Goal: Task Accomplishment & Management: Use online tool/utility

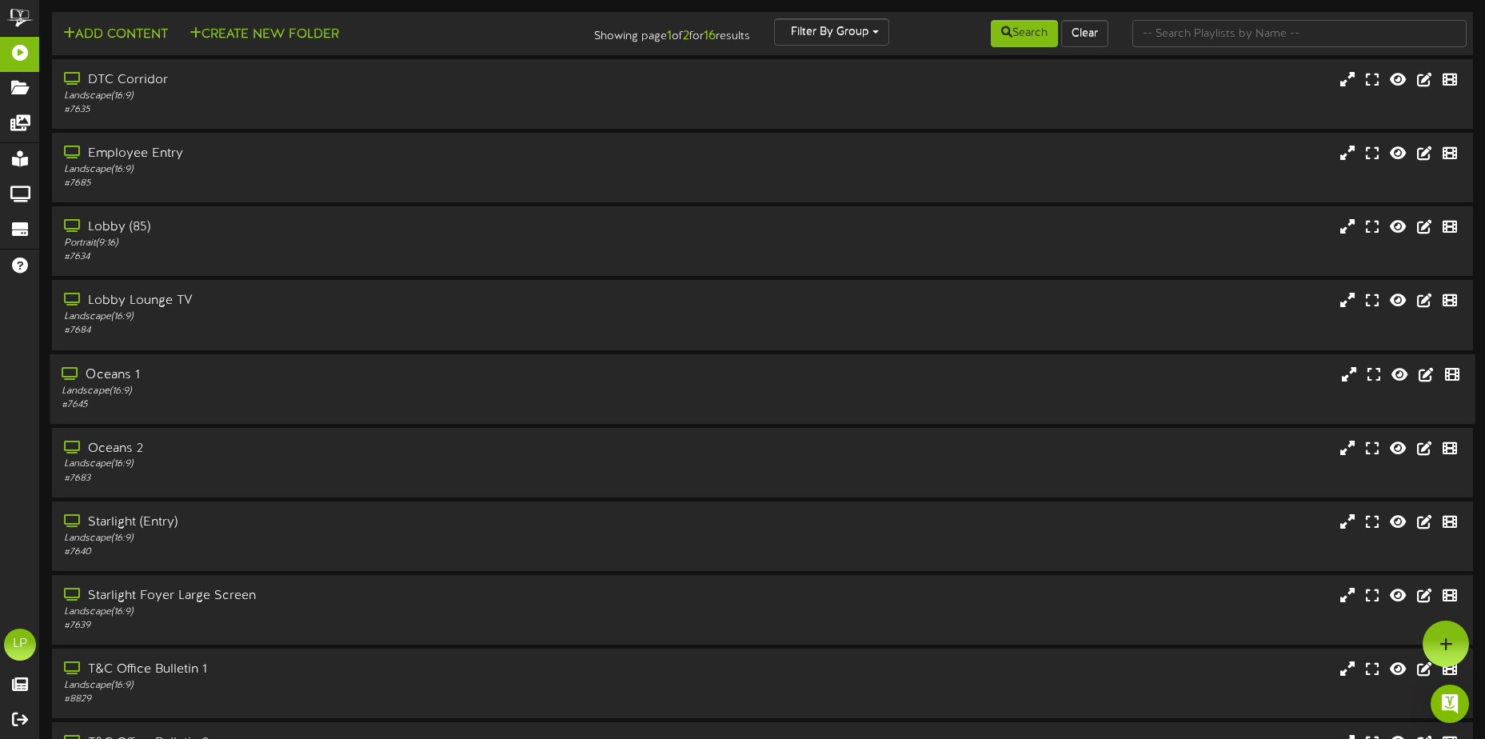
click at [258, 398] on div "Landscape ( 16:9 )" at bounding box center [347, 391] width 570 height 14
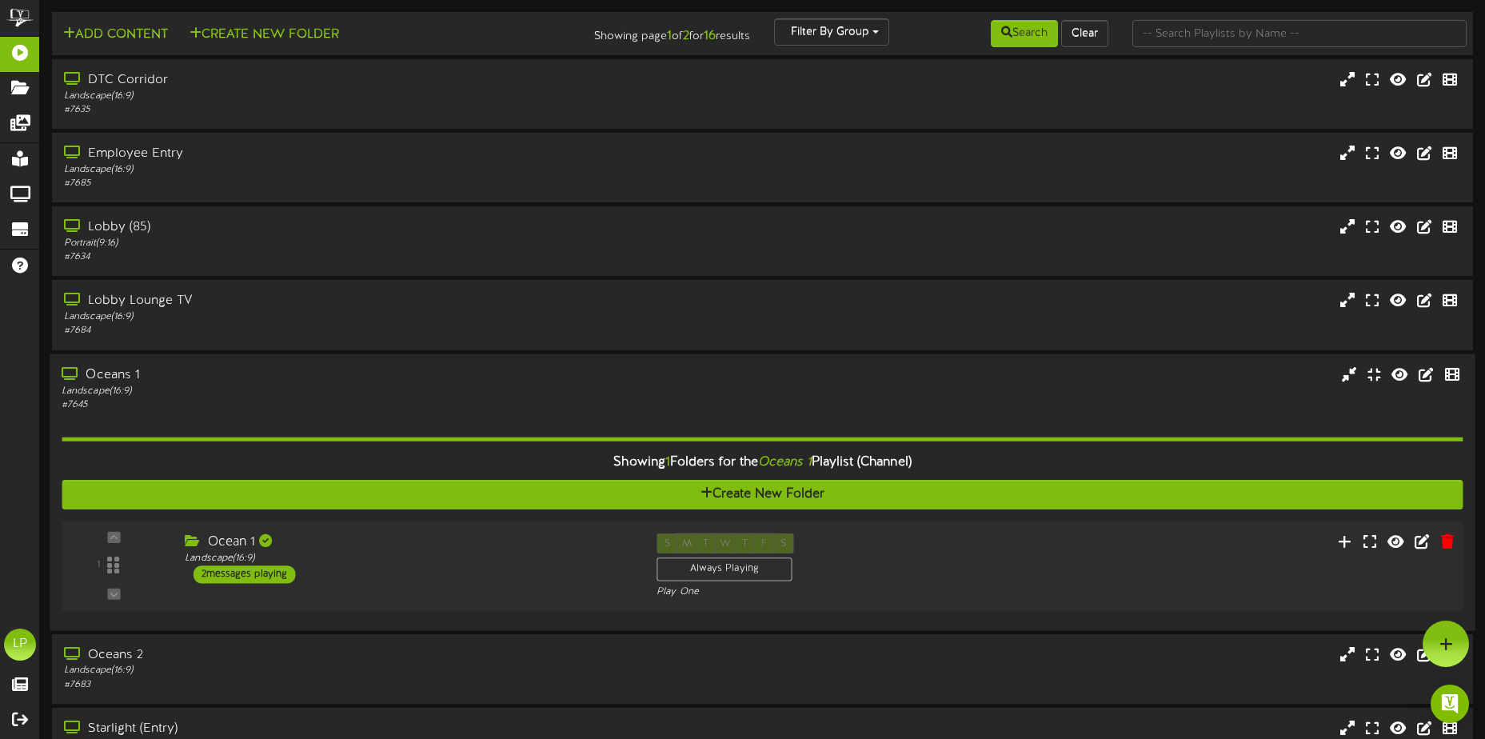
click at [253, 571] on div "2 messages playing" at bounding box center [244, 575] width 102 height 18
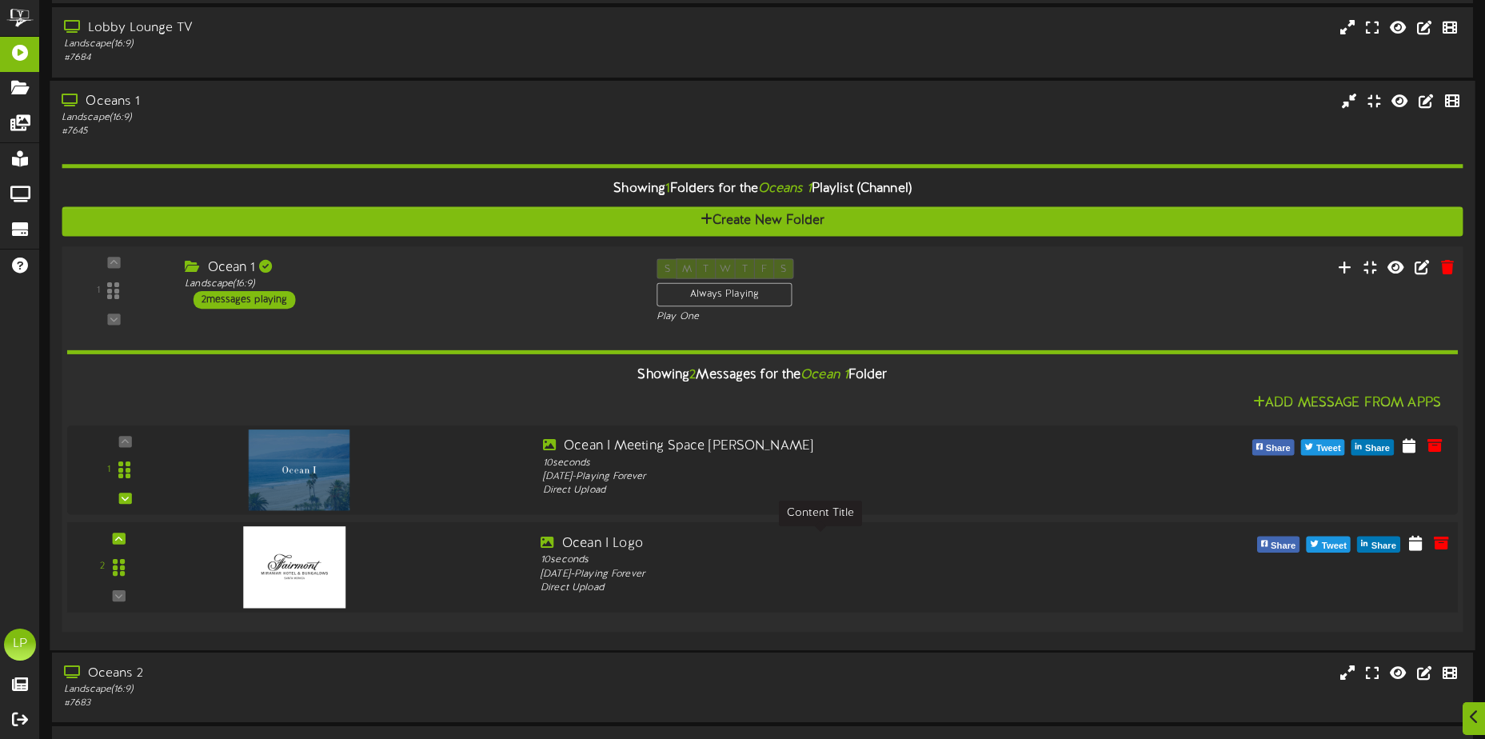
scroll to position [320, 0]
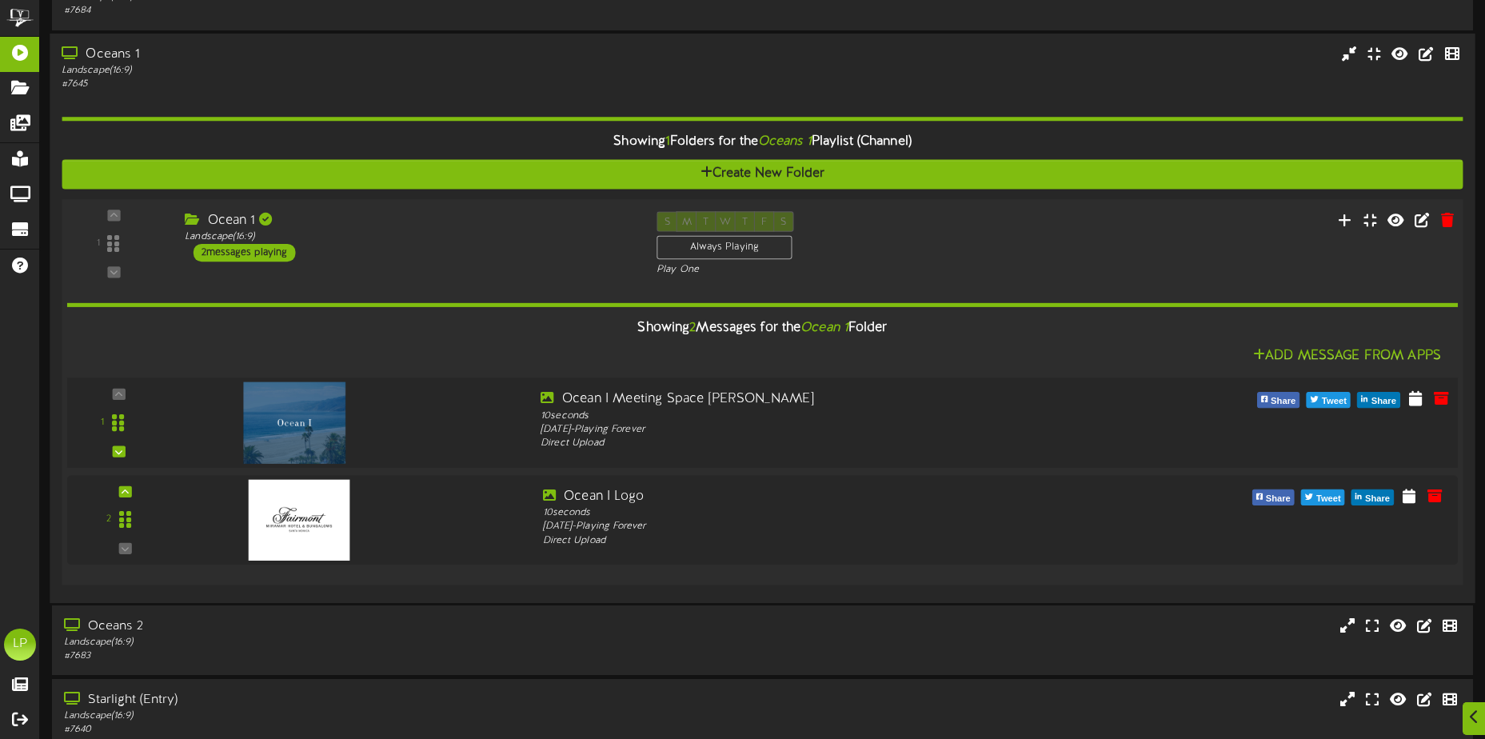
click at [313, 418] on img at bounding box center [294, 423] width 102 height 82
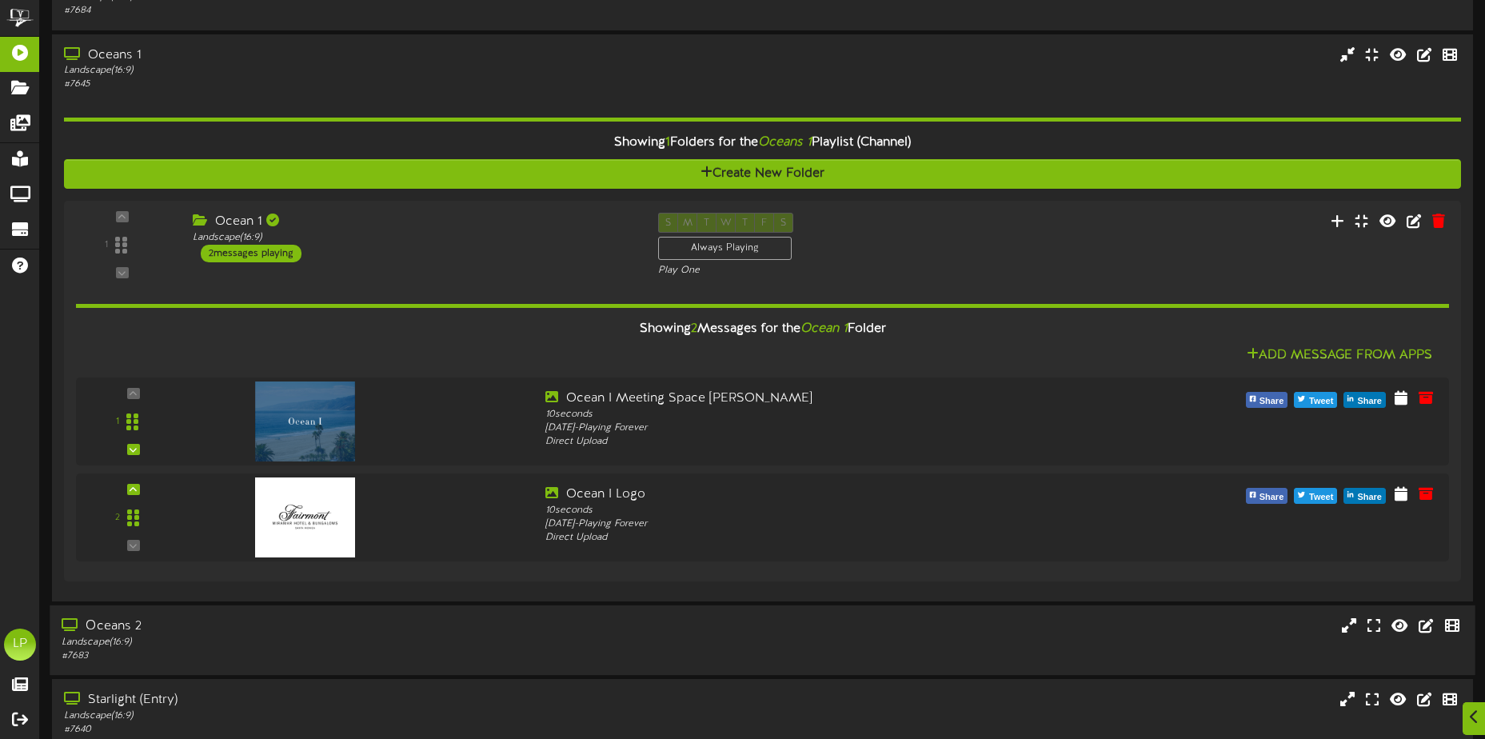
click at [530, 627] on div "Oceans 2" at bounding box center [347, 627] width 570 height 18
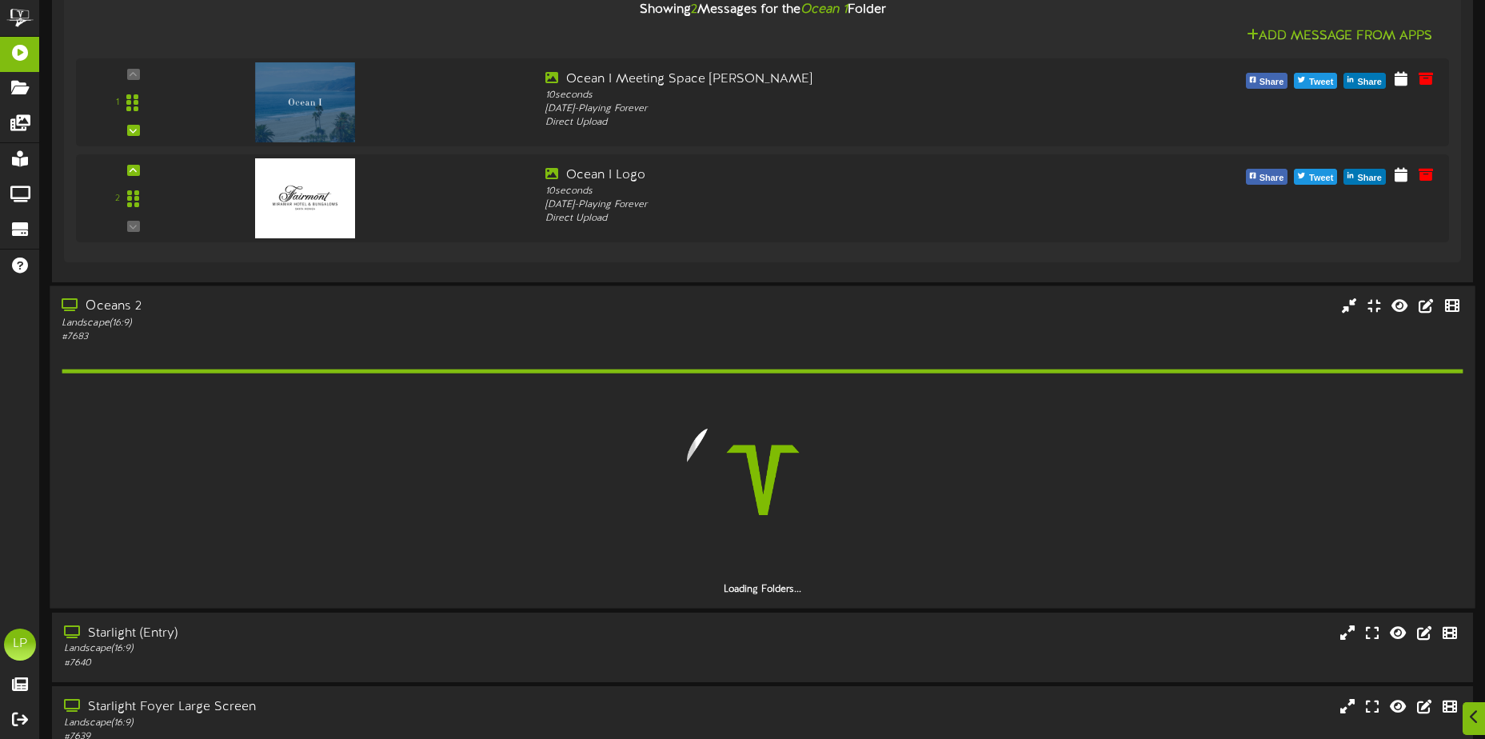
scroll to position [640, 0]
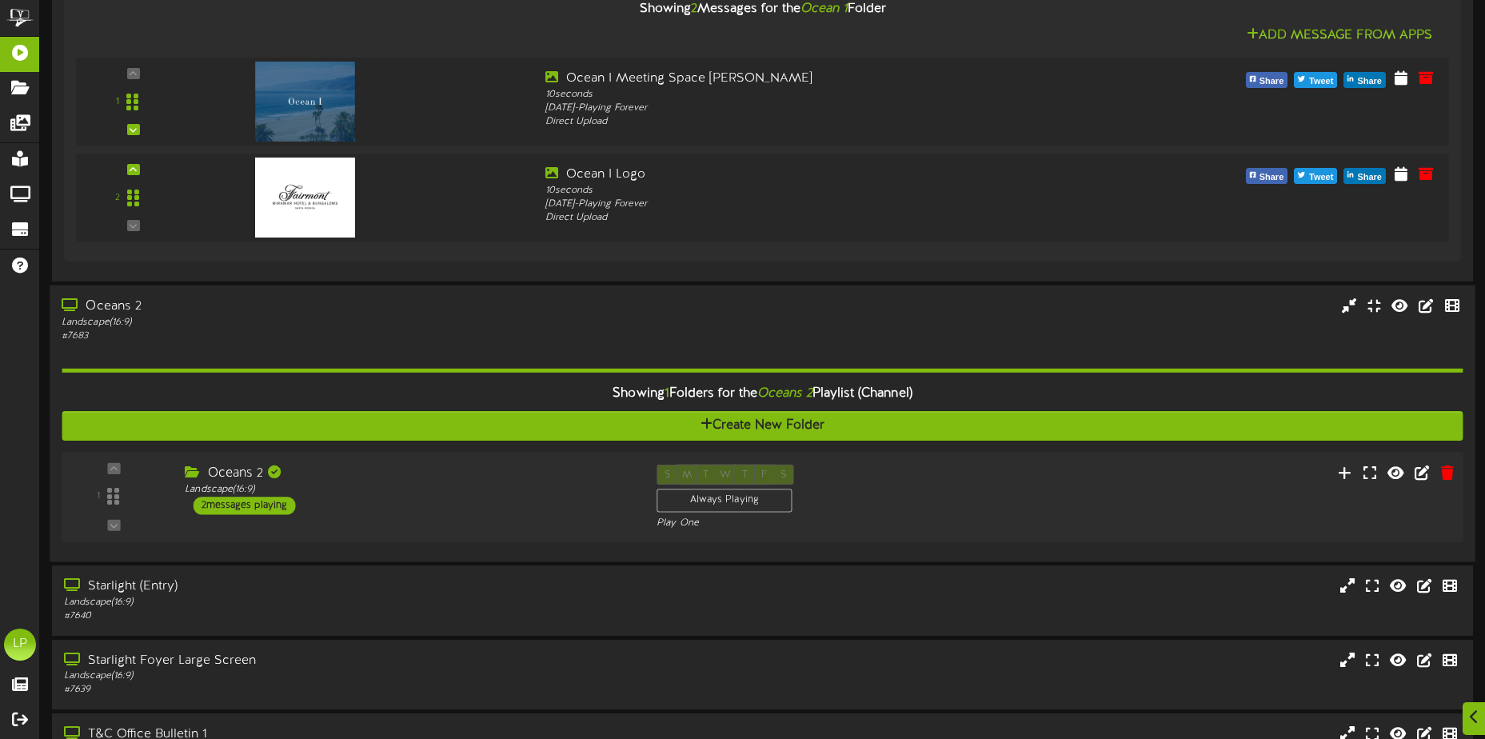
click at [253, 509] on div "2 messages playing" at bounding box center [244, 506] width 102 height 18
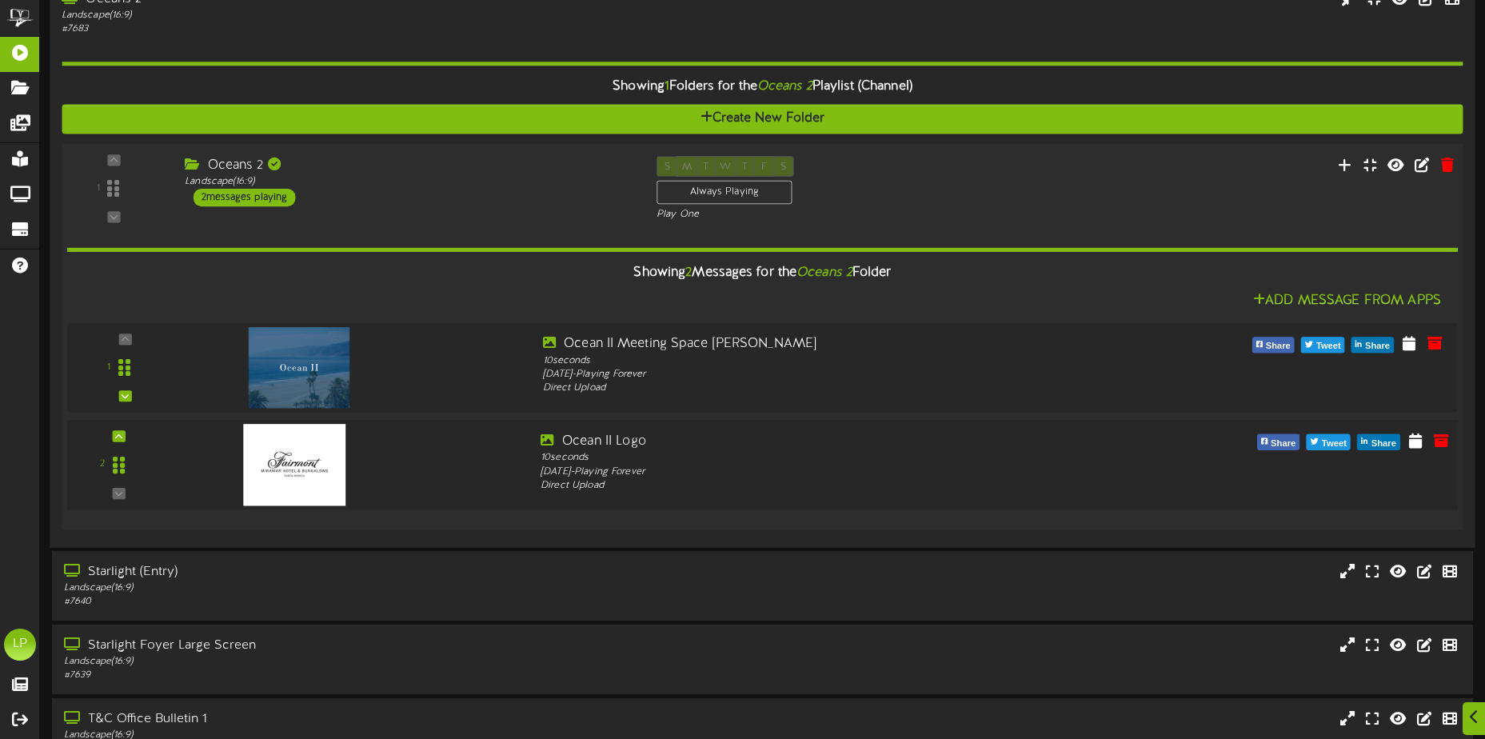
scroll to position [960, 0]
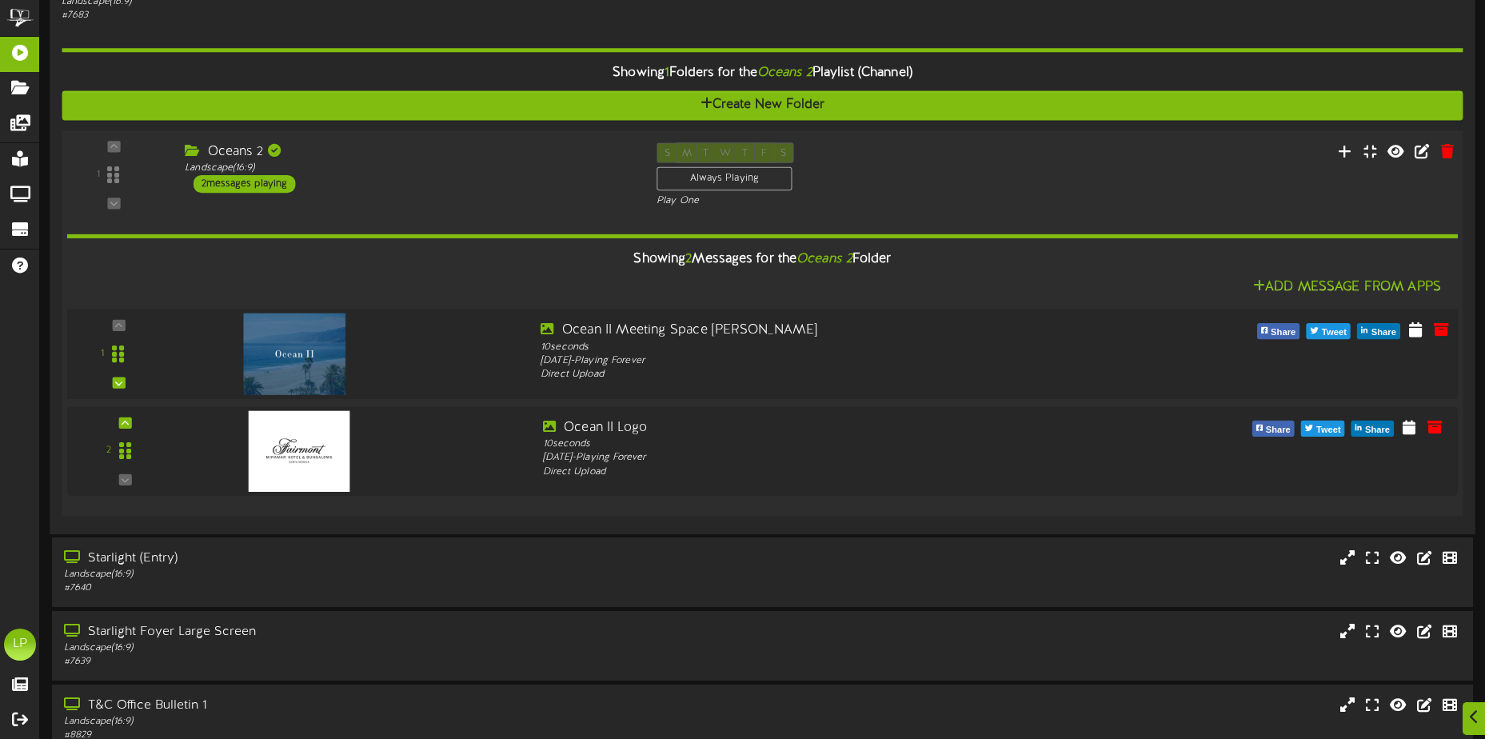
click at [315, 362] on img at bounding box center [294, 355] width 102 height 82
